Goal: Task Accomplishment & Management: Complete application form

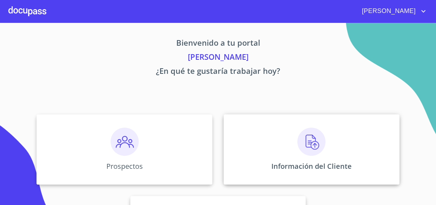
click at [309, 162] on p "Información del Cliente" at bounding box center [311, 165] width 80 height 9
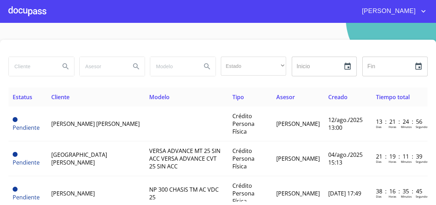
click at [22, 65] on input "search" at bounding box center [32, 66] width 46 height 19
type input "[PERSON_NAME]"
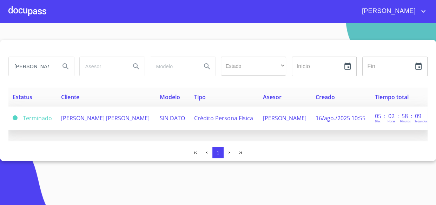
click at [140, 120] on td "[PERSON_NAME] [PERSON_NAME]" at bounding box center [106, 118] width 99 height 24
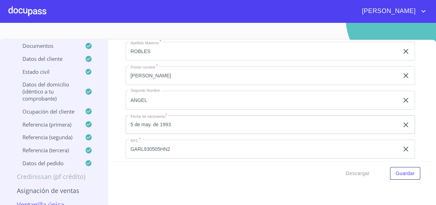
scroll to position [2264, 0]
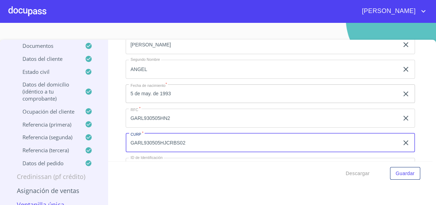
drag, startPoint x: 197, startPoint y: 137, endPoint x: 96, endPoint y: 140, distance: 101.4
click at [96, 140] on div "[PERSON_NAME] [PERSON_NAME] Crédito Persona Física Información del cliente (PF …" at bounding box center [216, 127] width 432 height 174
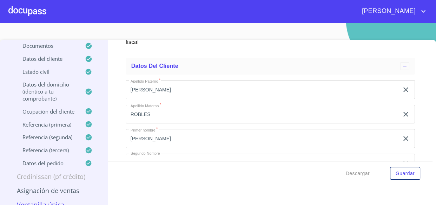
scroll to position [2168, 0]
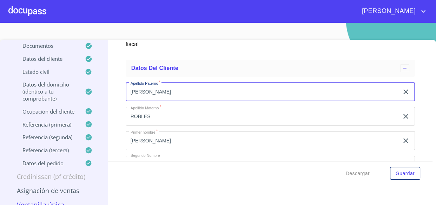
drag, startPoint x: 135, startPoint y: 86, endPoint x: 100, endPoint y: 84, distance: 35.5
click at [100, 84] on div "[PERSON_NAME] [PERSON_NAME] Crédito Persona Física Información del cliente (PF …" at bounding box center [216, 127] width 432 height 174
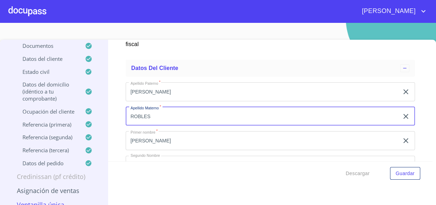
drag, startPoint x: 165, startPoint y: 109, endPoint x: 130, endPoint y: 109, distance: 34.4
click at [130, 109] on input "ROBLES" at bounding box center [262, 116] width 273 height 19
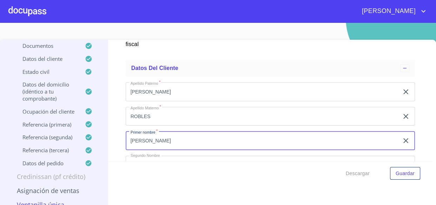
drag, startPoint x: 147, startPoint y: 137, endPoint x: 104, endPoint y: 131, distance: 43.3
click at [104, 131] on div "[PERSON_NAME] [PERSON_NAME] Crédito Persona Física Información del cliente (PF …" at bounding box center [216, 127] width 432 height 174
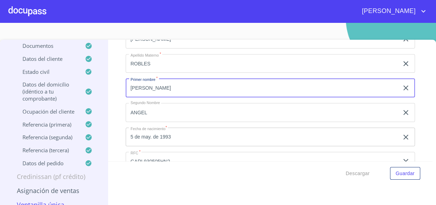
scroll to position [2232, 0]
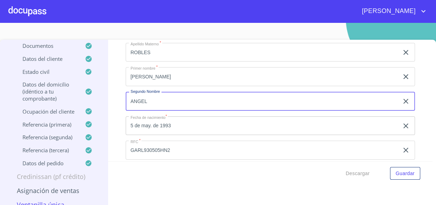
drag, startPoint x: 152, startPoint y: 96, endPoint x: 123, endPoint y: 95, distance: 28.8
click at [123, 95] on div "Información del cliente (PF crédito) Documentos Documento de identificación.   …" at bounding box center [270, 100] width 324 height 121
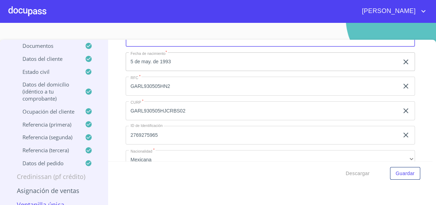
scroll to position [2287, 0]
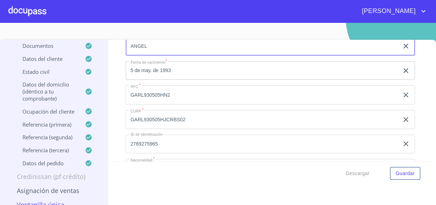
type input "ANGEL"
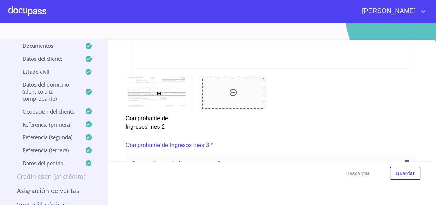
scroll to position [1143, 0]
